Goal: Task Accomplishment & Management: Complete application form

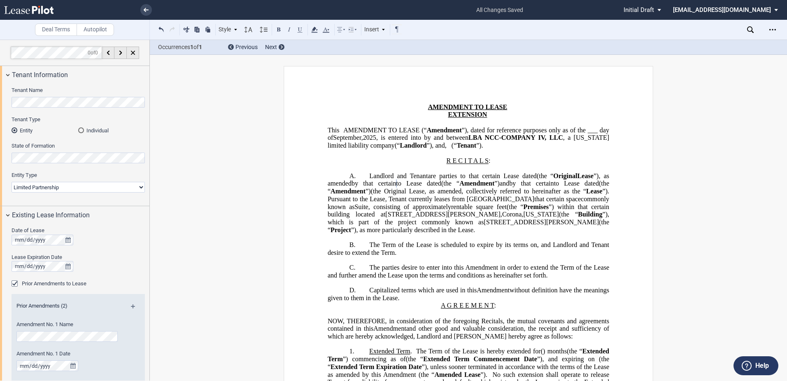
select select "limited partnership"
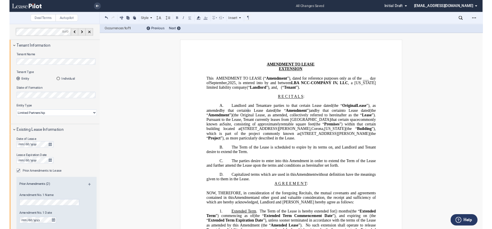
scroll to position [165, 0]
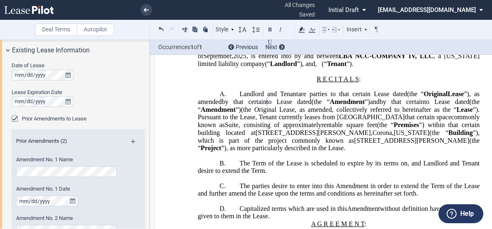
drag, startPoint x: 188, startPoint y: 138, endPoint x: 159, endPoint y: 150, distance: 31.2
click at [100, 193] on div "Amendment No. 1 Date" at bounding box center [67, 195] width 102 height 21
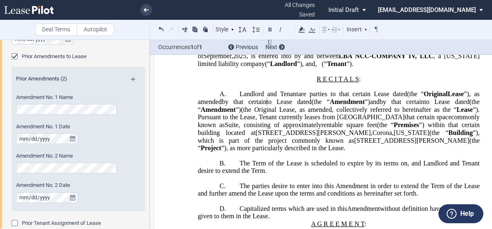
scroll to position [247, 0]
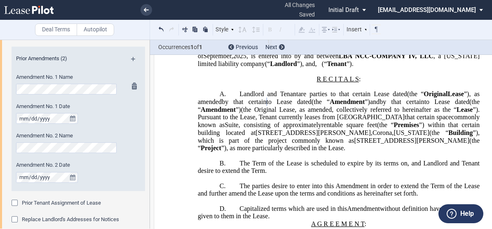
click at [11, 88] on div "Date of Lease Lease Expiration Date Prior Amendments to Lease Prior Amendments …" at bounding box center [75, 107] width 150 height 260
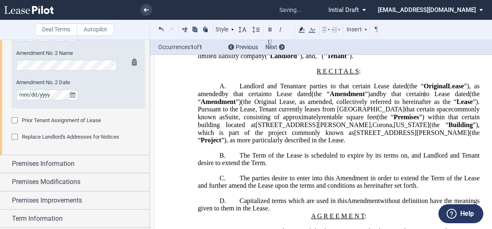
scroll to position [0, 0]
click at [234, 113] on span "Pursuant to the Lease, Tenant currently leases from [GEOGRAPHIC_DATA]" at bounding box center [301, 108] width 207 height 7
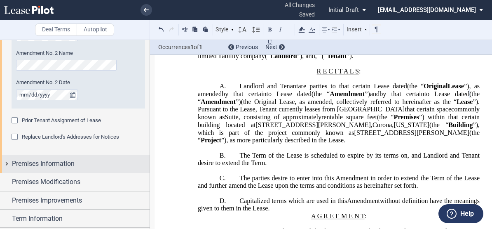
click at [63, 164] on span "Premises Information" at bounding box center [43, 164] width 63 height 10
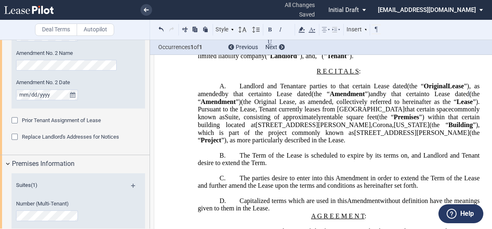
scroll to position [412, 0]
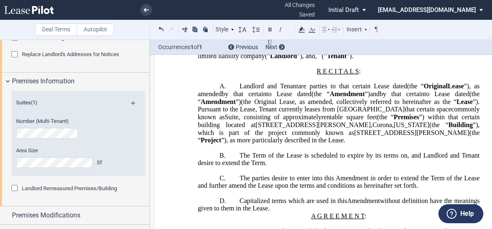
click at [129, 195] on editor-control "Landlord Remeasured Premises/Building" at bounding box center [78, 192] width 133 height 16
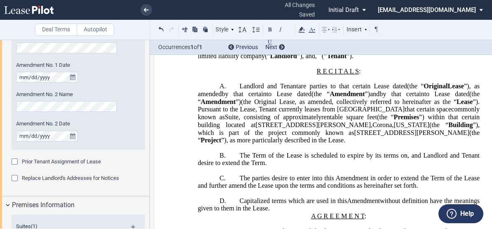
scroll to position [329, 0]
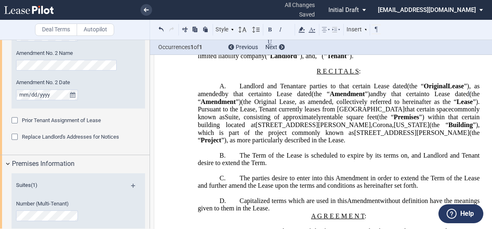
click at [110, 219] on div "Number (Multi-Tenant)" at bounding box center [67, 210] width 102 height 21
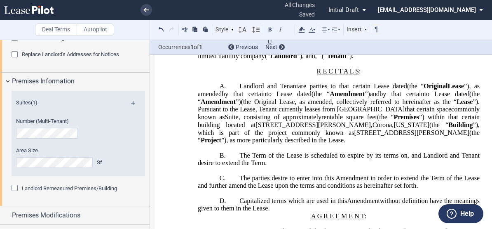
scroll to position [453, 0]
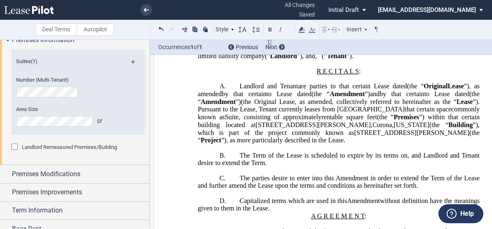
click at [82, 160] on div "Suites (1) Number (Multi-Tenant) Area Size Sf Landlord Remeasured Premises/Buil…" at bounding box center [75, 107] width 150 height 116
drag, startPoint x: 174, startPoint y: 154, endPoint x: 158, endPoint y: 160, distance: 17.0
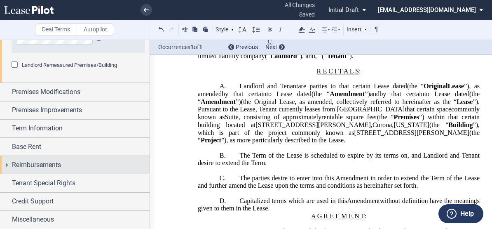
scroll to position [535, 0]
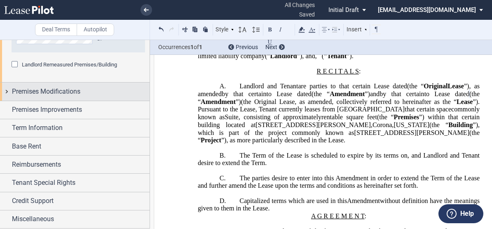
click at [49, 95] on span "Premises Modifications" at bounding box center [46, 91] width 68 height 10
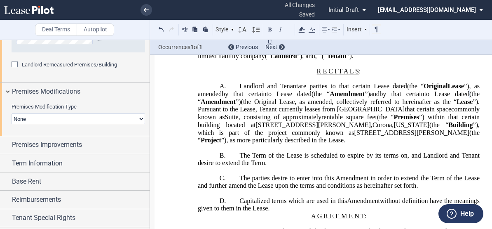
click at [44, 119] on select "None Expansion Relocation Reduction Termination" at bounding box center [78, 118] width 133 height 11
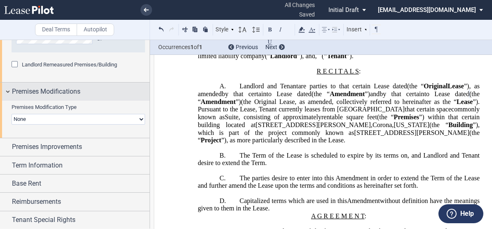
click at [113, 98] on div "Premises Modifications" at bounding box center [75, 91] width 150 height 18
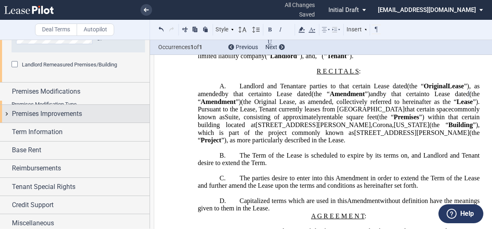
click at [67, 109] on span "Premises Improvements" at bounding box center [47, 114] width 70 height 10
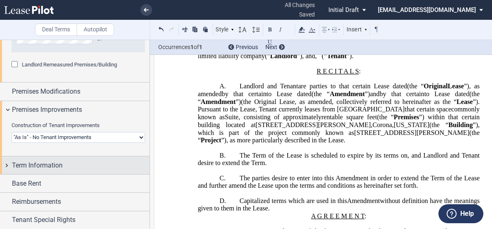
click at [70, 164] on div "Term Information" at bounding box center [81, 165] width 138 height 10
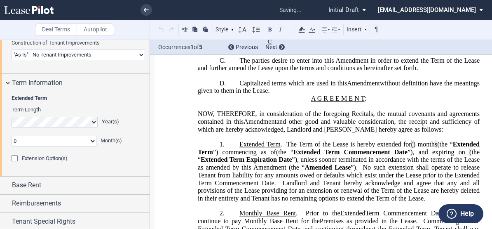
scroll to position [261, 0]
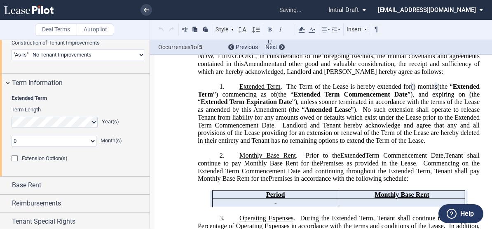
click at [23, 141] on select "0 1 2 3 4 5 6 7 8 9 10 11" at bounding box center [54, 140] width 85 height 11
click at [124, 168] on div "Extension Option(s) Number of Option Terms One Two Option Term(s) Length 0 1 2 …" at bounding box center [78, 162] width 133 height 16
click at [124, 163] on div "Extension Option(s) Number of Option Terms One Two Option Term(s) Length 0 1 2 …" at bounding box center [78, 162] width 133 height 16
click at [46, 159] on span "Extension Option(s)" at bounding box center [45, 158] width 46 height 6
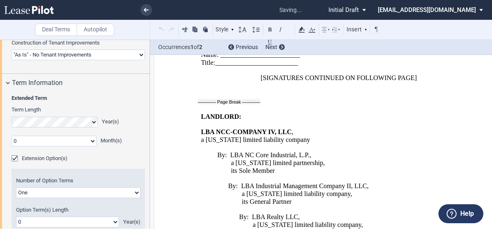
scroll to position [1596, 0]
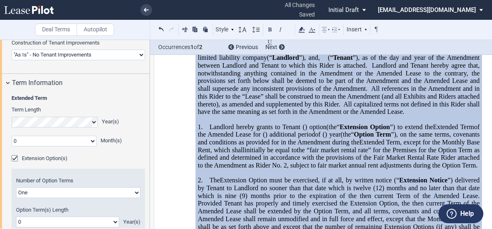
click at [47, 158] on span "Extension Option(s)" at bounding box center [45, 158] width 46 height 6
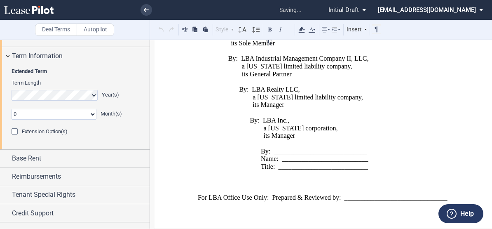
scroll to position [656, 0]
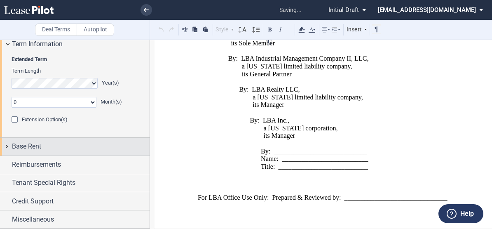
click at [44, 147] on div "Base Rent" at bounding box center [81, 146] width 138 height 10
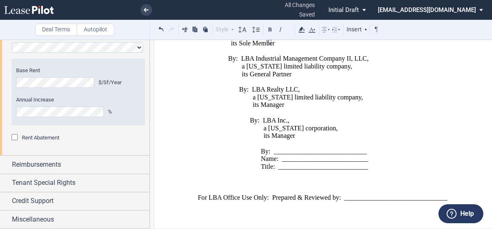
scroll to position [671, 0]
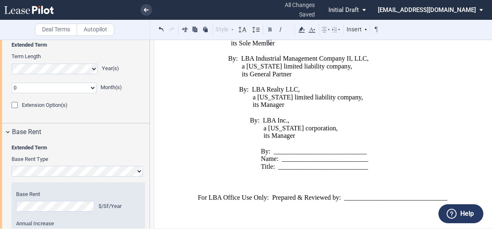
drag, startPoint x: 224, startPoint y: 166, endPoint x: 216, endPoint y: 166, distance: 7.8
click at [224, 166] on p "Title: ___________________________" at bounding box center [299, 167] width 196 height 8
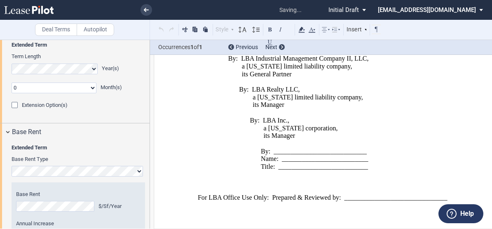
scroll to position [380, 0]
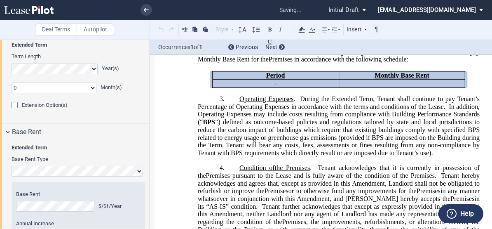
click at [9, 205] on div "Extended Term Base Rent Type Hide Year 1 $/Sf/Year Year 2 $/Sf/Year Year 3 $/Sf…" at bounding box center [75, 210] width 150 height 138
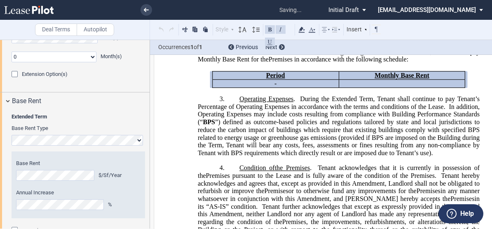
scroll to position [753, 0]
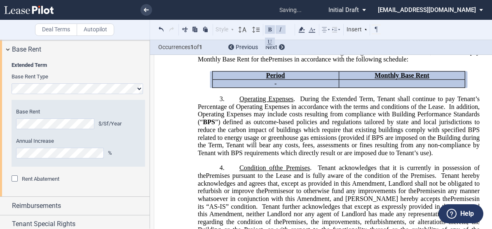
click at [86, 188] on div "Rent Abatement" at bounding box center [78, 183] width 133 height 16
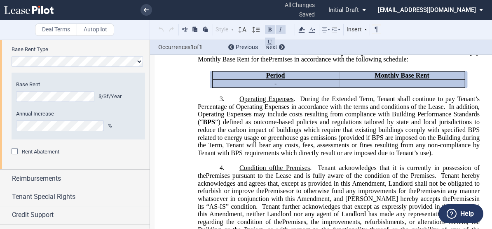
scroll to position [794, 0]
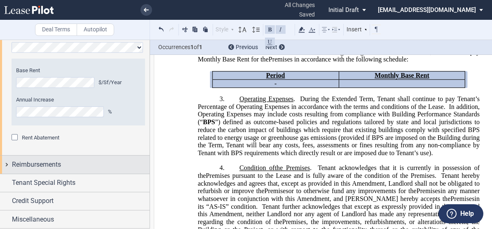
click at [68, 164] on div "Reimbursements" at bounding box center [81, 164] width 138 height 10
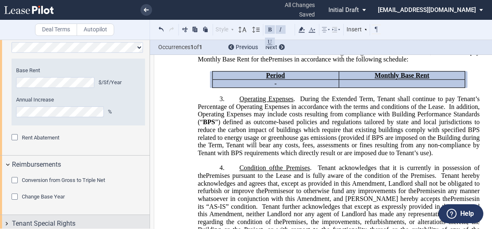
scroll to position [835, 0]
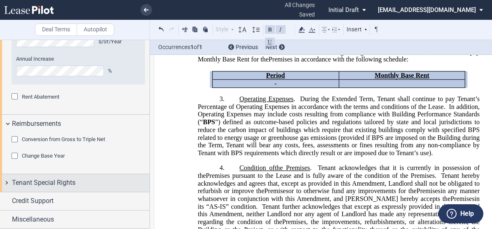
click at [65, 180] on span "Tenant Special Rights" at bounding box center [43, 183] width 63 height 10
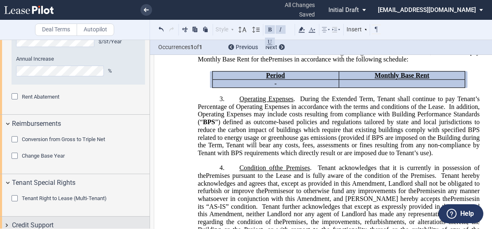
click at [56, 216] on div "Credit Support" at bounding box center [75, 225] width 150 height 18
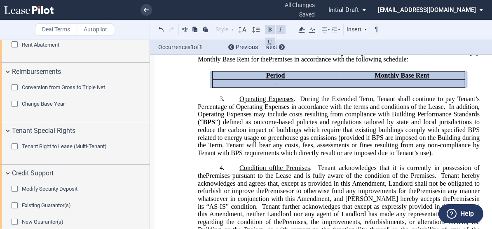
scroll to position [901, 0]
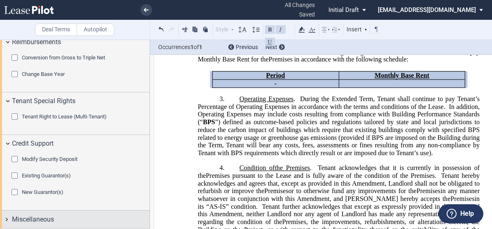
click at [58, 216] on div "Miscellaneous" at bounding box center [81, 219] width 138 height 10
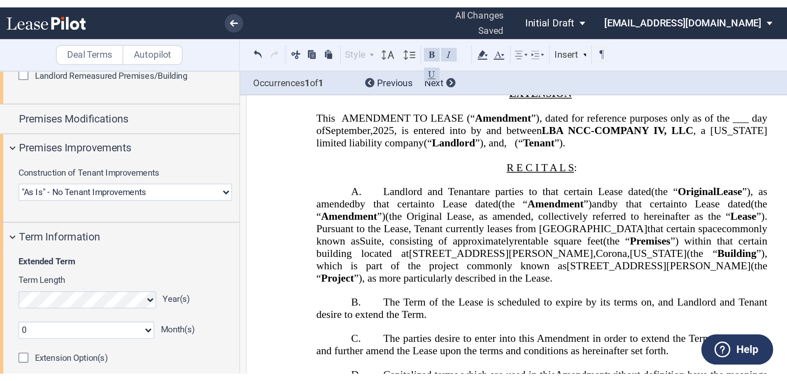
scroll to position [0, 0]
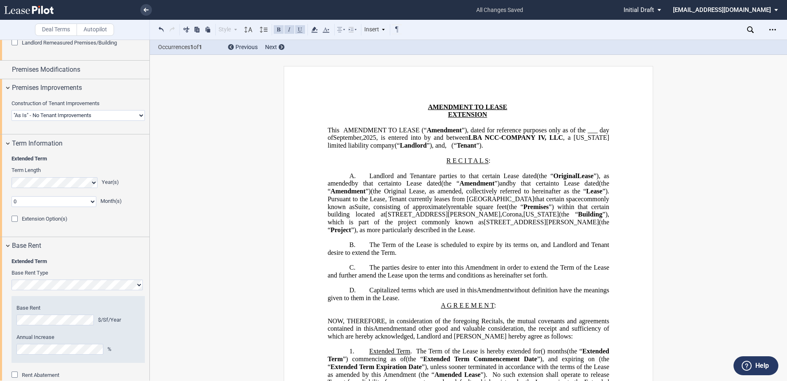
click at [767, 25] on div "Download Share Document Print Create a New Version Import Changes Compare Expre…" at bounding box center [772, 29] width 13 height 13
click at [770, 29] on icon "Open Lease options menu" at bounding box center [773, 29] width 7 height 7
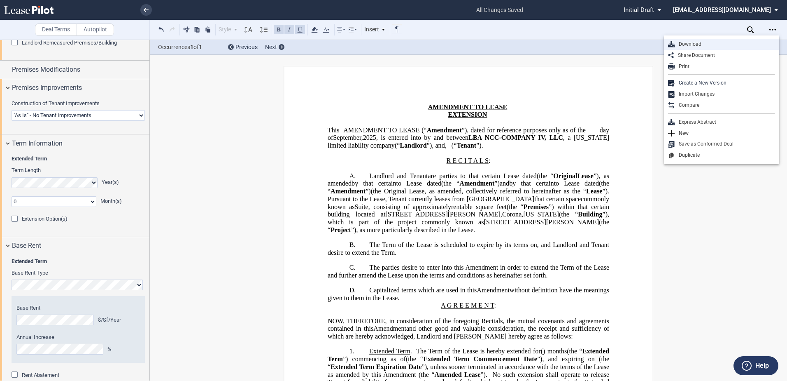
click at [699, 43] on div "Download" at bounding box center [725, 44] width 100 height 7
